Goal: Check status

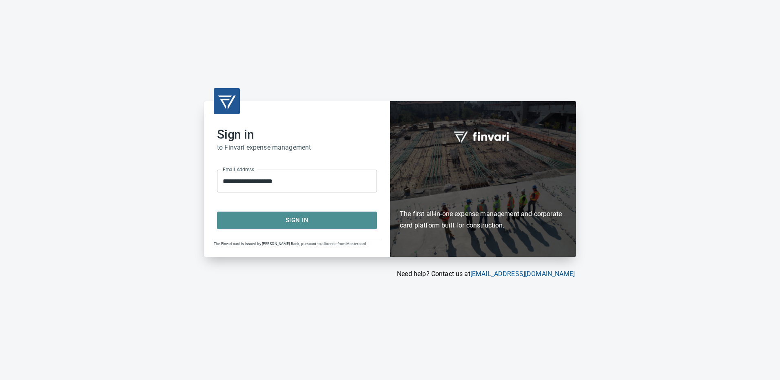
click at [259, 220] on span "Sign In" at bounding box center [297, 220] width 142 height 11
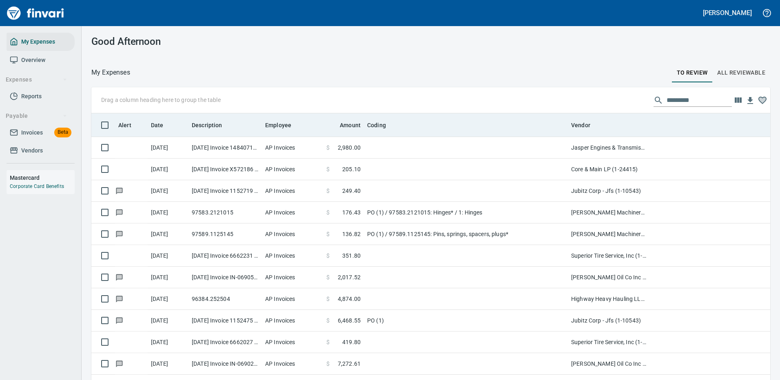
click at [605, 127] on div "Vendor" at bounding box center [608, 125] width 75 height 10
click at [590, 122] on span "Vendor" at bounding box center [586, 125] width 30 height 10
